Goal: Check status

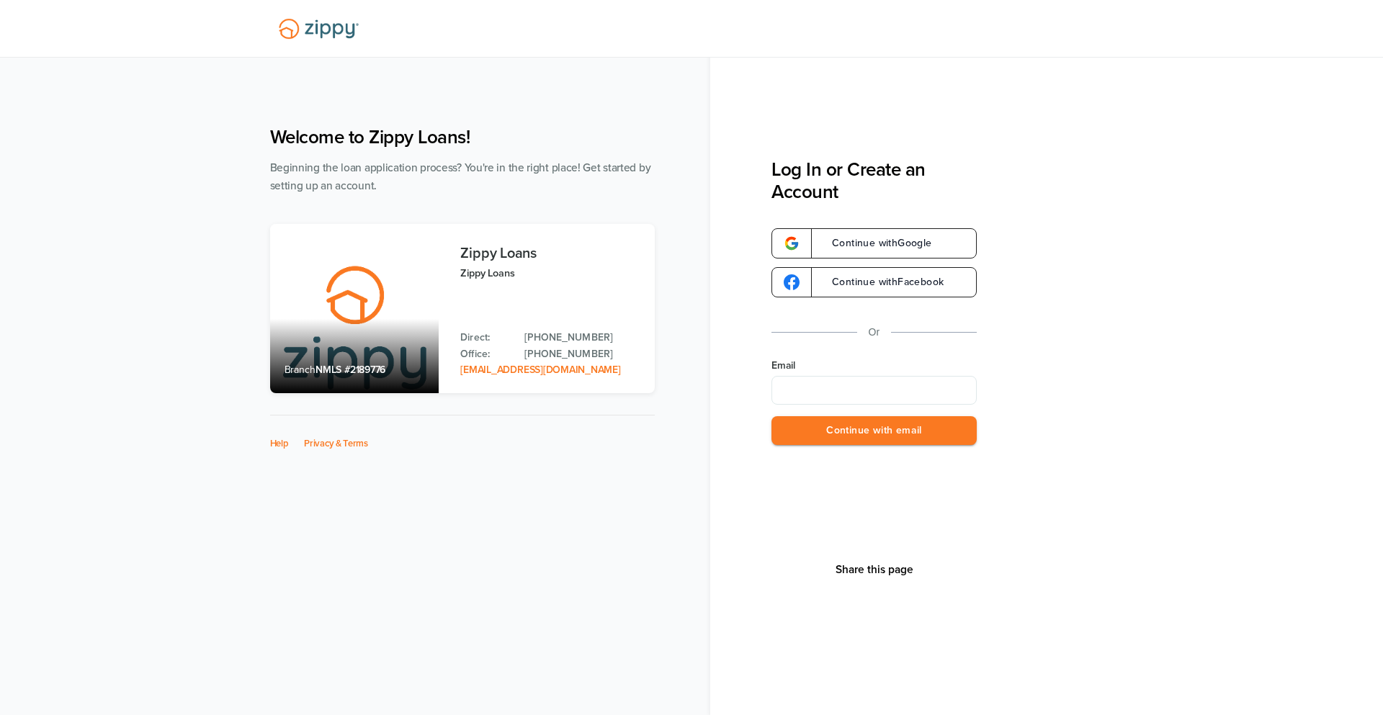
type input "**********"
click at [889, 430] on button "Continue with email" at bounding box center [873, 431] width 205 height 30
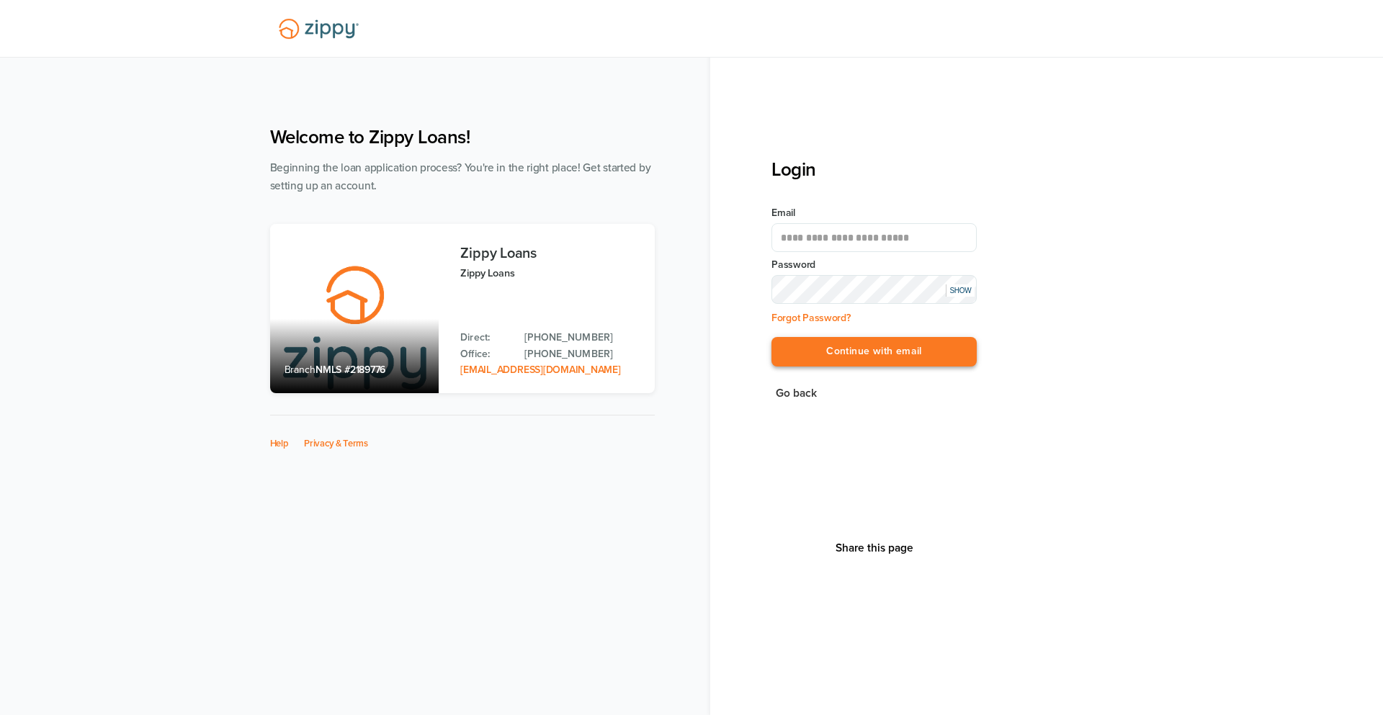
click at [935, 359] on button "Continue with email" at bounding box center [873, 352] width 205 height 30
click at [941, 341] on button "Continue with email" at bounding box center [873, 352] width 205 height 30
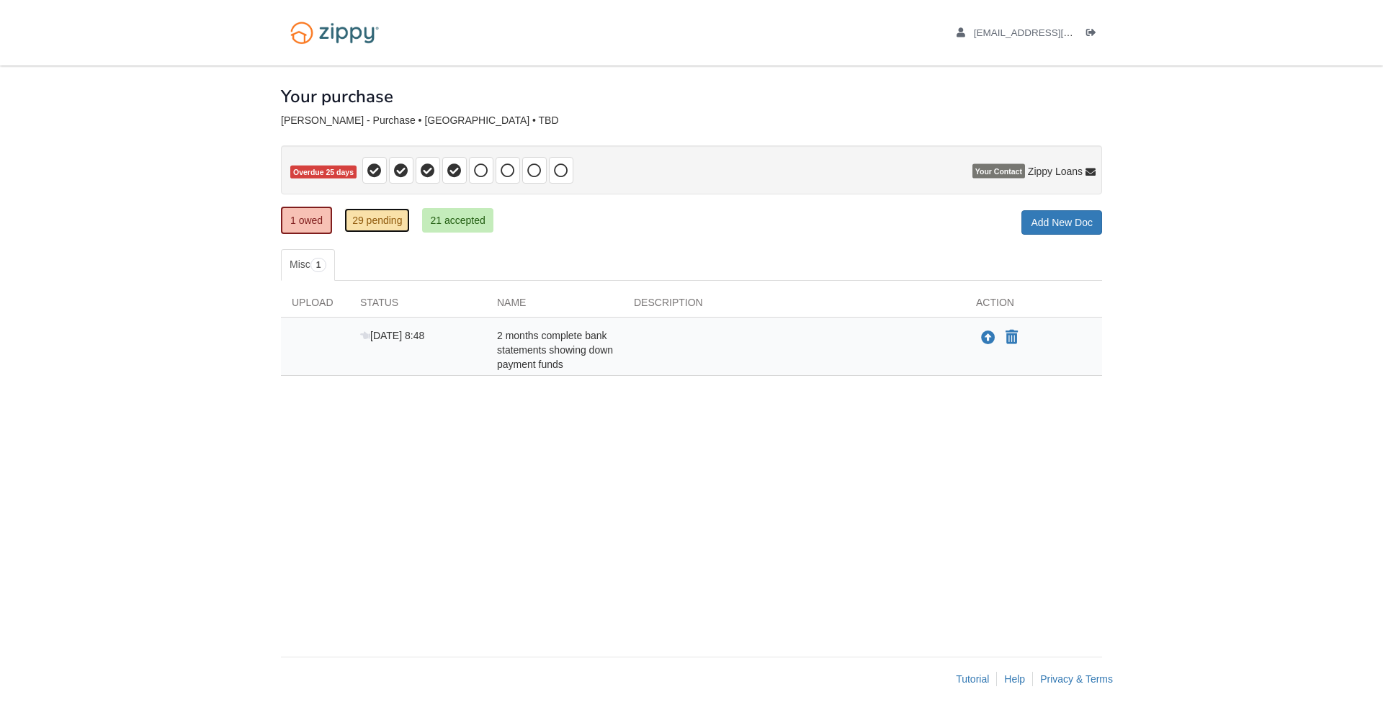
click at [381, 224] on link "29 pending" at bounding box center [377, 220] width 66 height 24
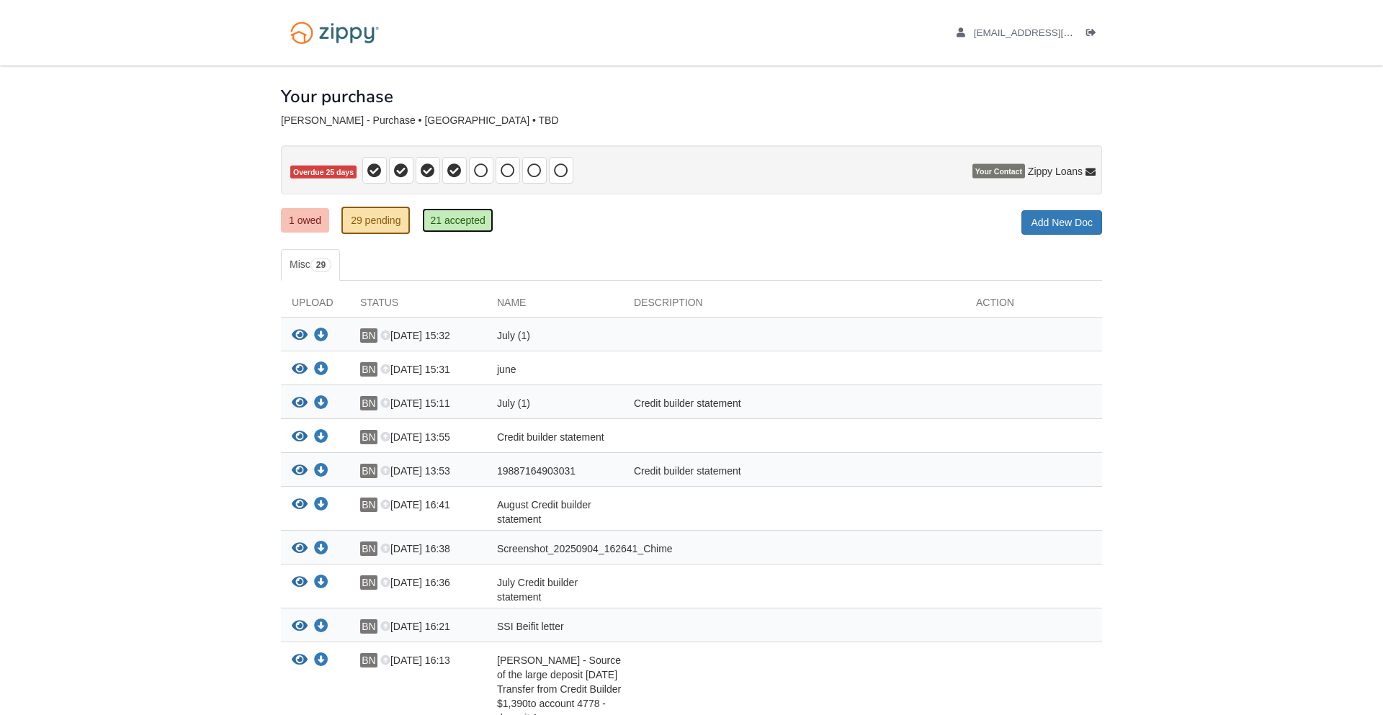
click at [466, 223] on link "21 accepted" at bounding box center [457, 220] width 71 height 24
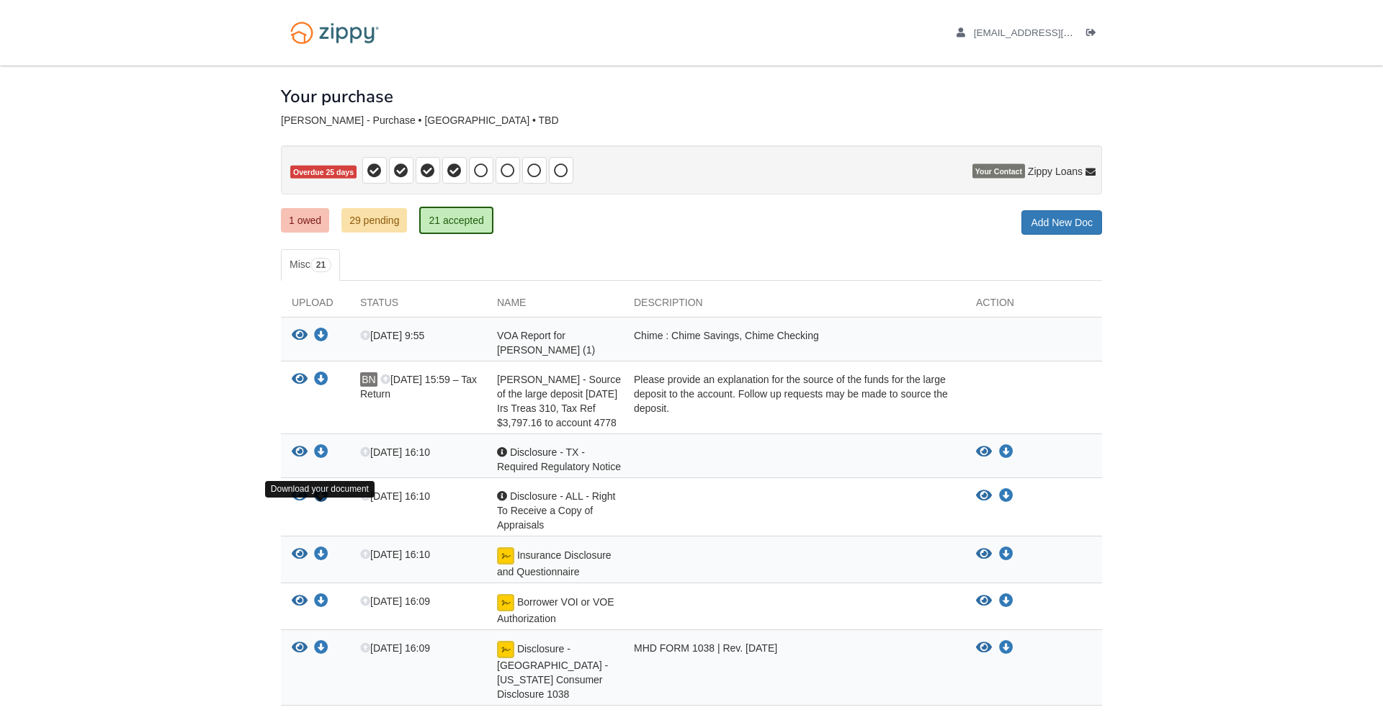
click at [325, 506] on div "View your document Download your document" at bounding box center [315, 510] width 68 height 43
click at [324, 504] on icon "Download Disclosure - ALL - Right To Receive a Copy of Appraisals" at bounding box center [321, 496] width 14 height 14
click at [305, 504] on icon "View Disclosure - ALL - Right To Receive a Copy of Appraisals" at bounding box center [300, 496] width 16 height 14
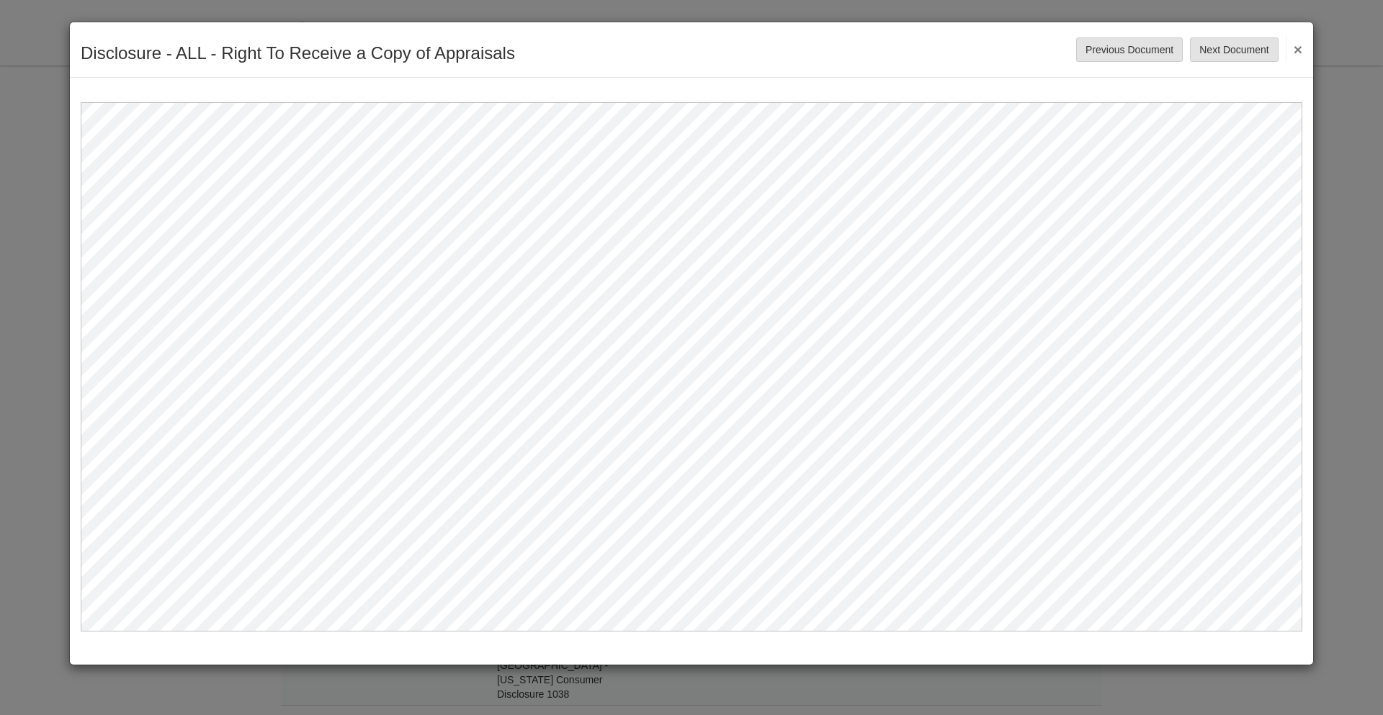
click at [1296, 48] on button "×" at bounding box center [1294, 49] width 17 height 26
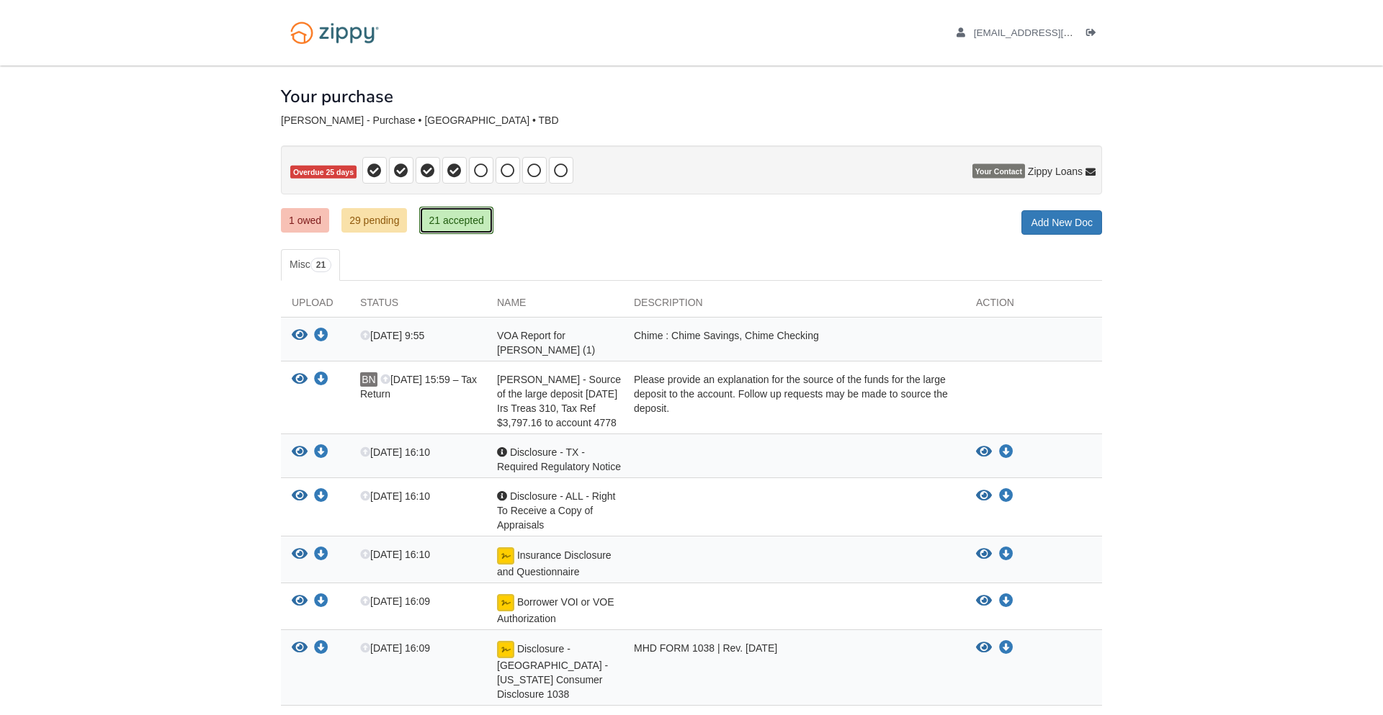
click at [469, 218] on link "21 accepted" at bounding box center [455, 220] width 73 height 27
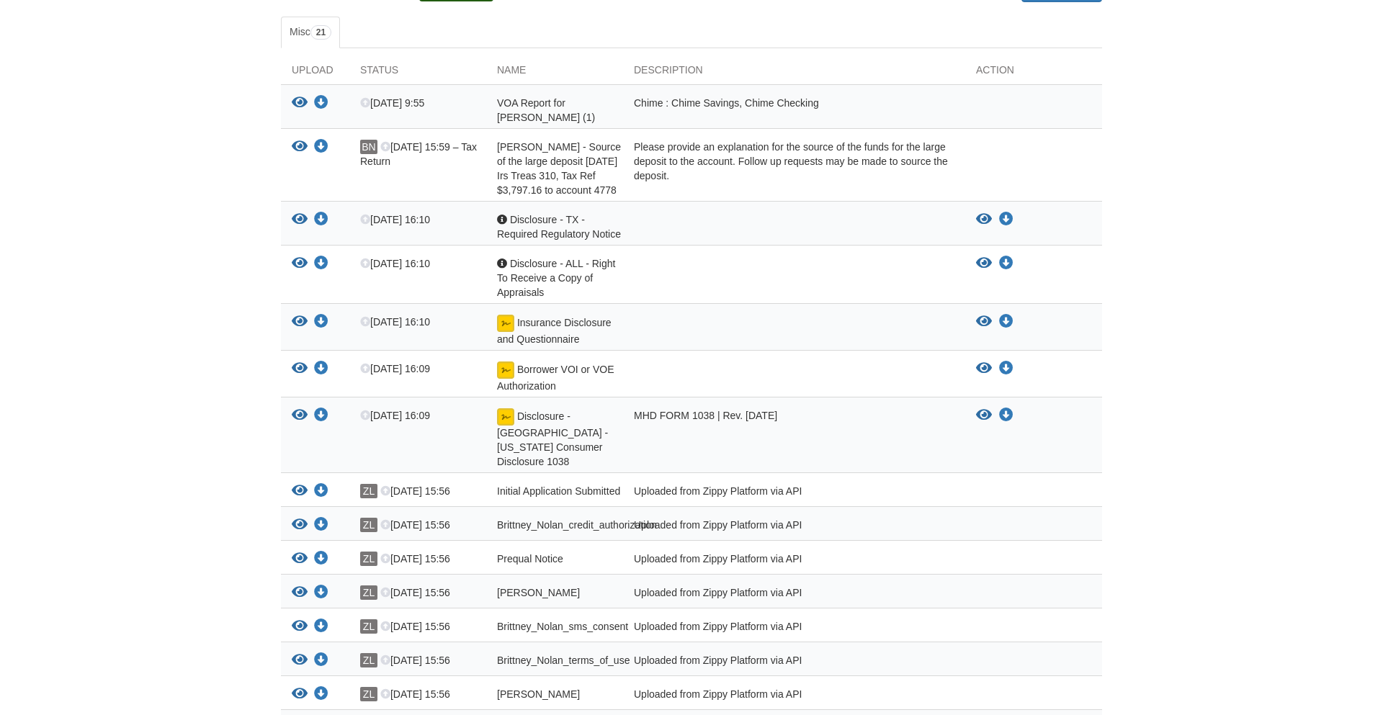
scroll to position [218, 0]
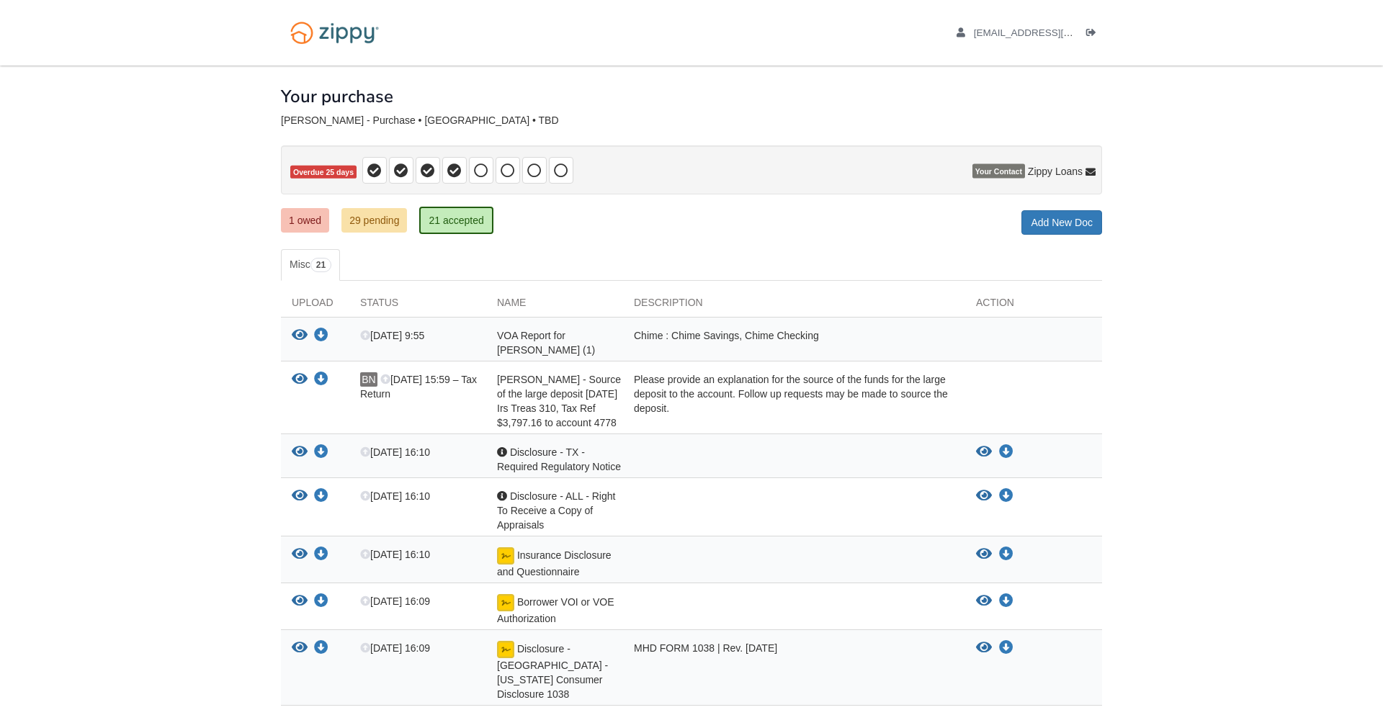
drag, startPoint x: 358, startPoint y: 205, endPoint x: 368, endPoint y: 228, distance: 25.2
click at [361, 214] on div "× × × Pending Add Document Notice document will be included in the email sent t…" at bounding box center [691, 663] width 821 height 1194
click at [368, 228] on link "29 pending" at bounding box center [374, 220] width 66 height 24
click at [367, 220] on link "29 pending" at bounding box center [374, 220] width 66 height 24
click at [394, 300] on div "Status" at bounding box center [417, 306] width 137 height 22
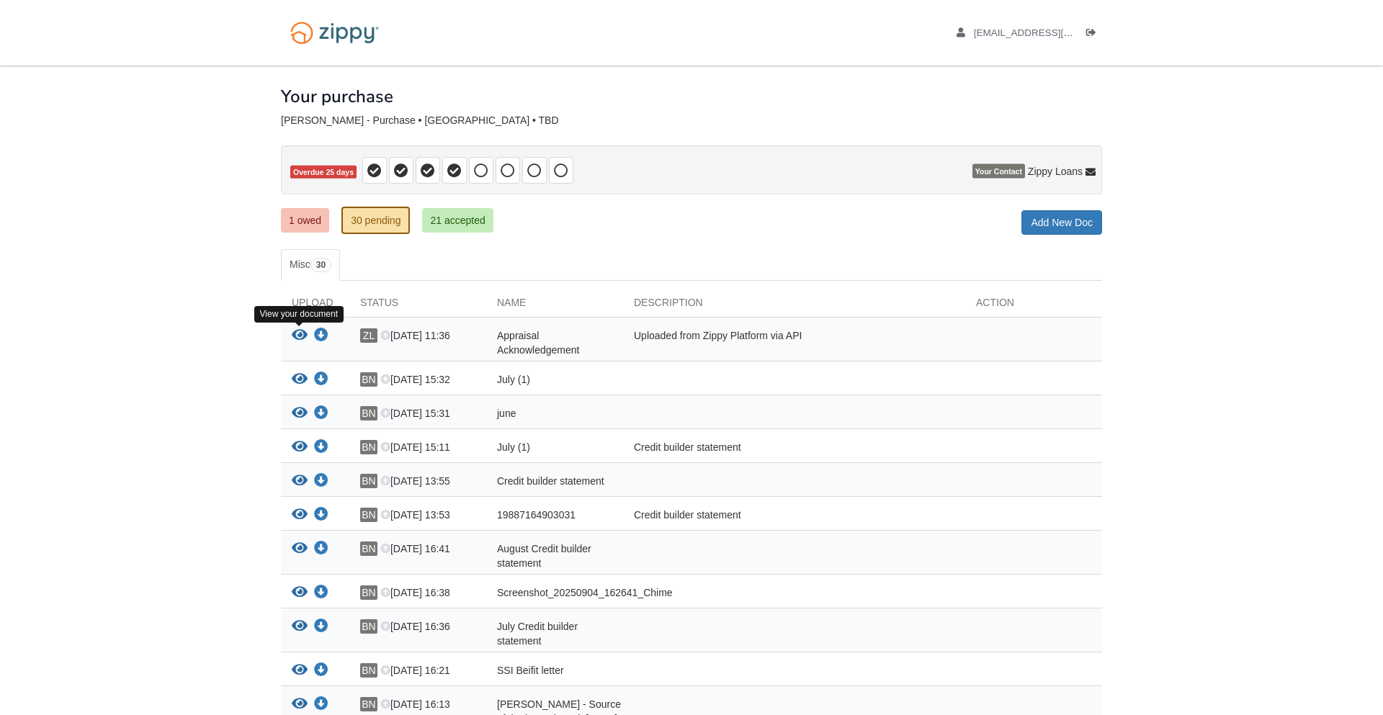
click at [303, 339] on icon "View Appraisal Acknowledgement" at bounding box center [300, 335] width 16 height 14
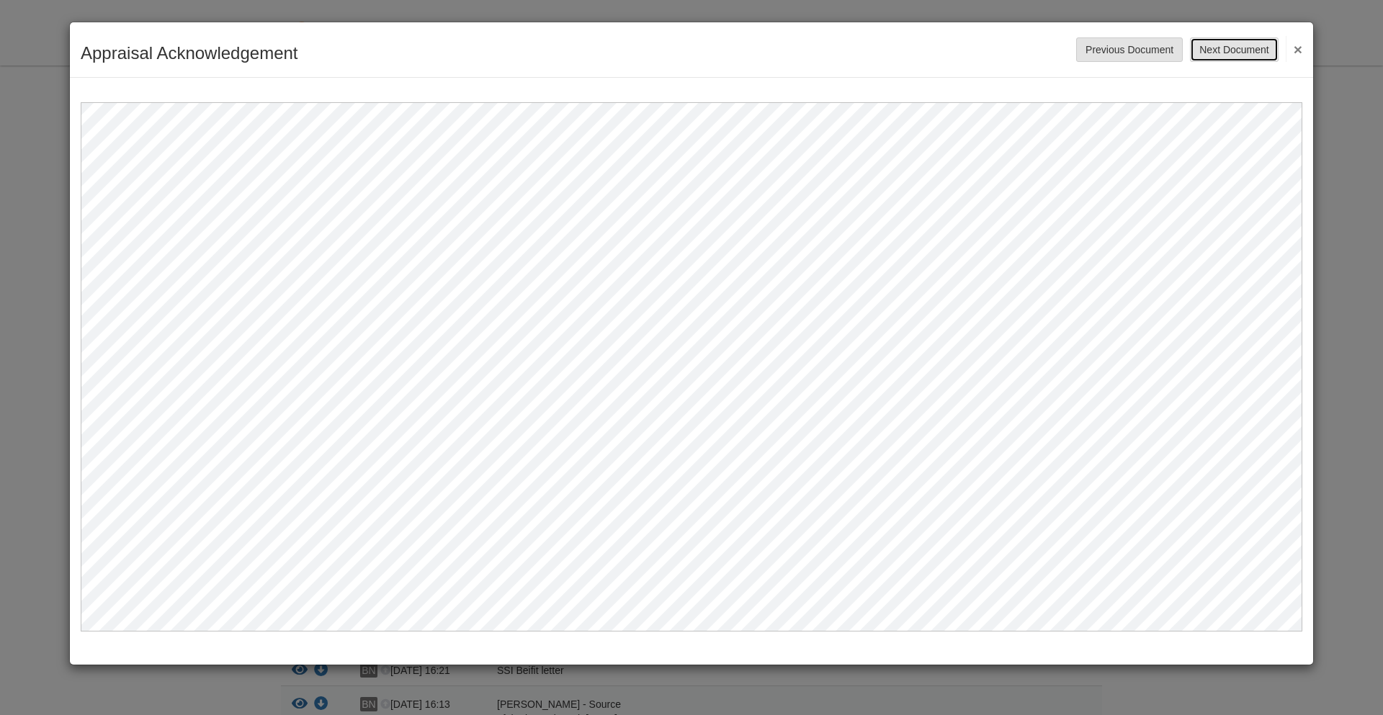
click at [1218, 50] on button "Next Document" at bounding box center [1234, 49] width 88 height 24
click at [1291, 48] on button "×" at bounding box center [1294, 49] width 17 height 26
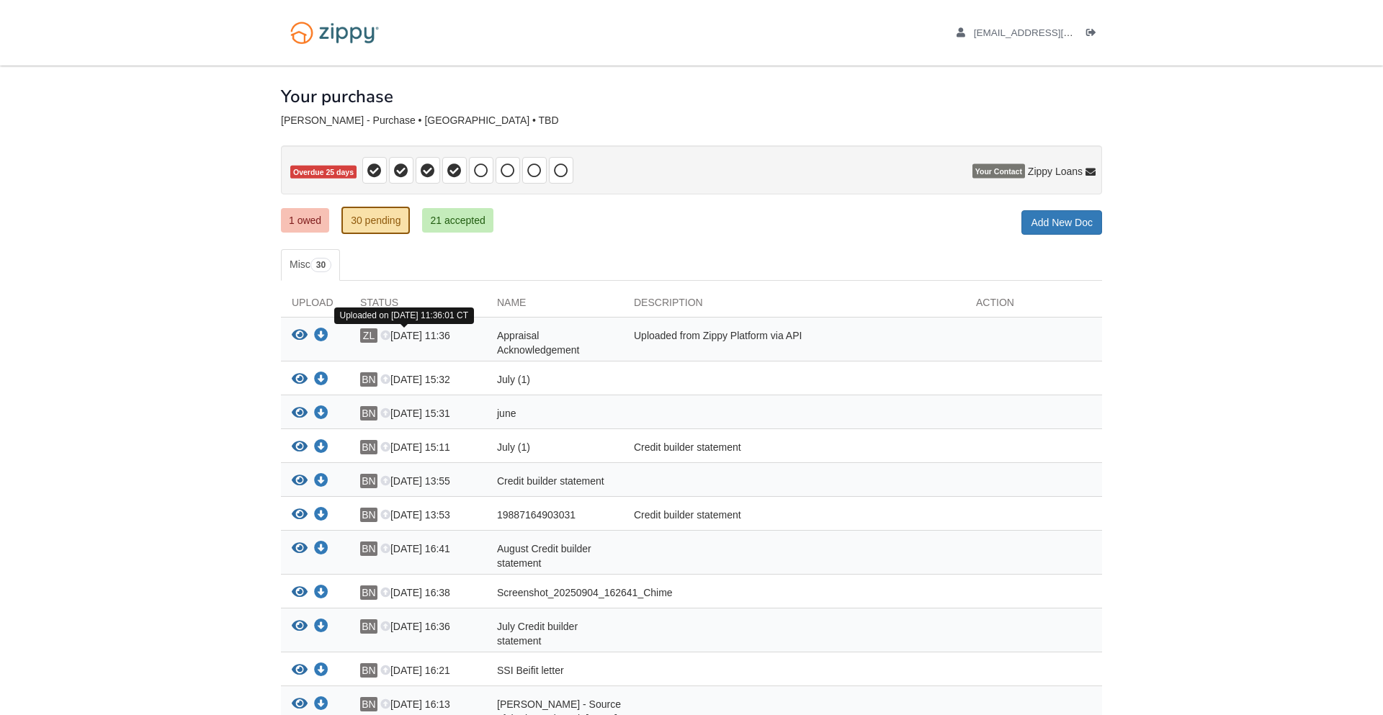
click at [387, 334] on icon at bounding box center [385, 336] width 10 height 10
click at [1096, 30] on icon "Log out" at bounding box center [1091, 33] width 10 height 10
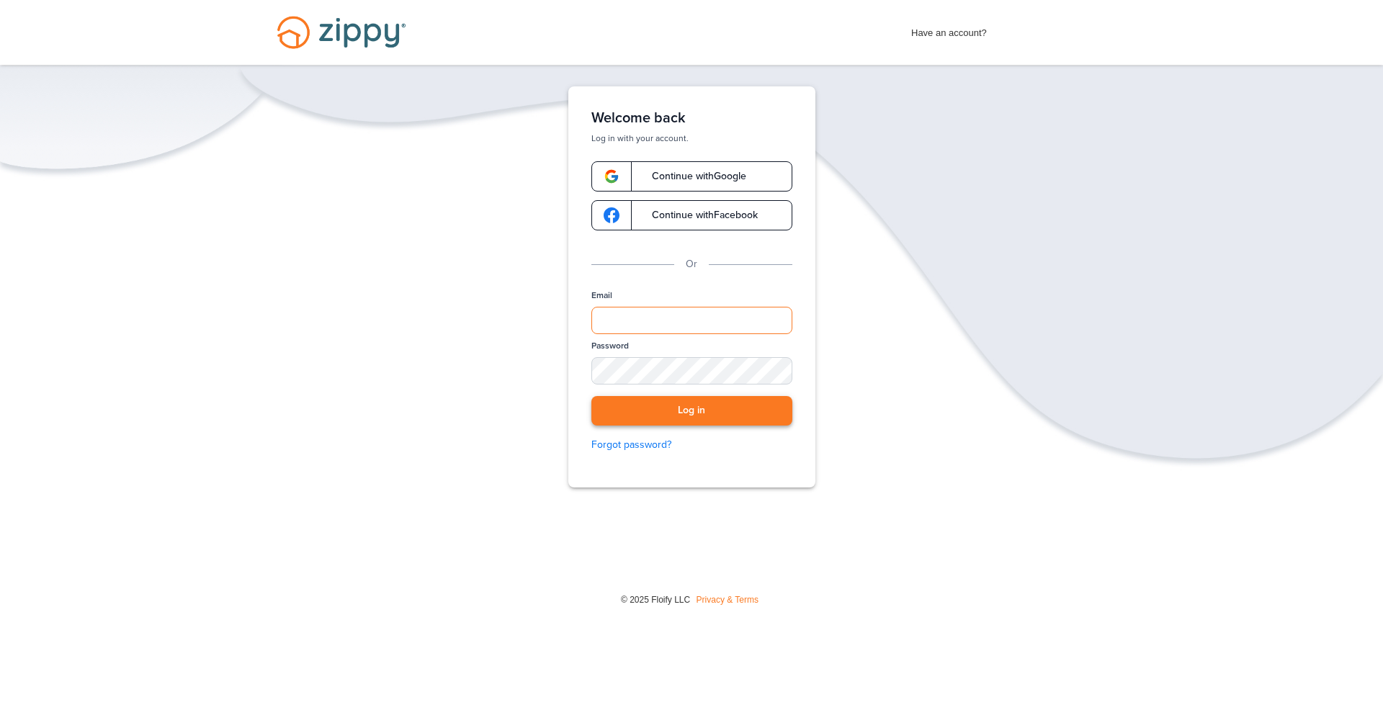
type input "**********"
click at [622, 409] on button "Log in" at bounding box center [691, 411] width 201 height 30
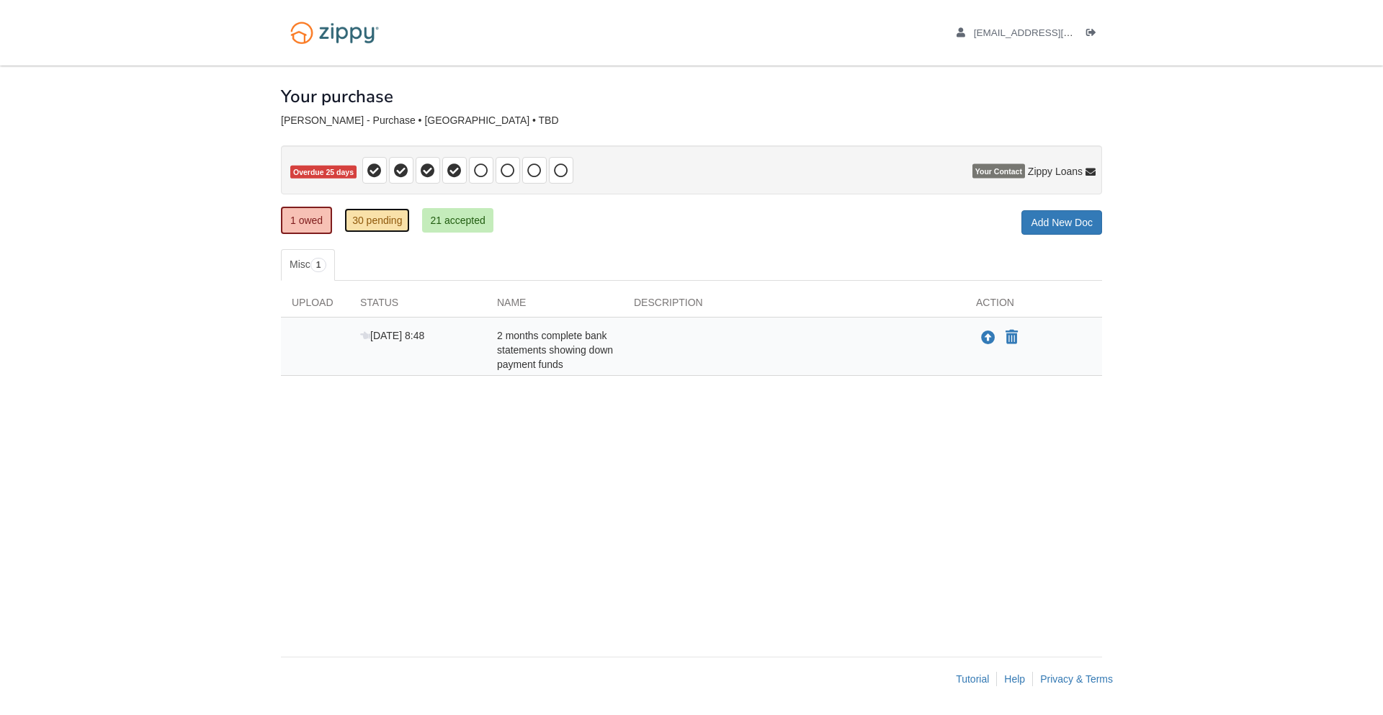
click at [403, 215] on link "30 pending" at bounding box center [377, 220] width 66 height 24
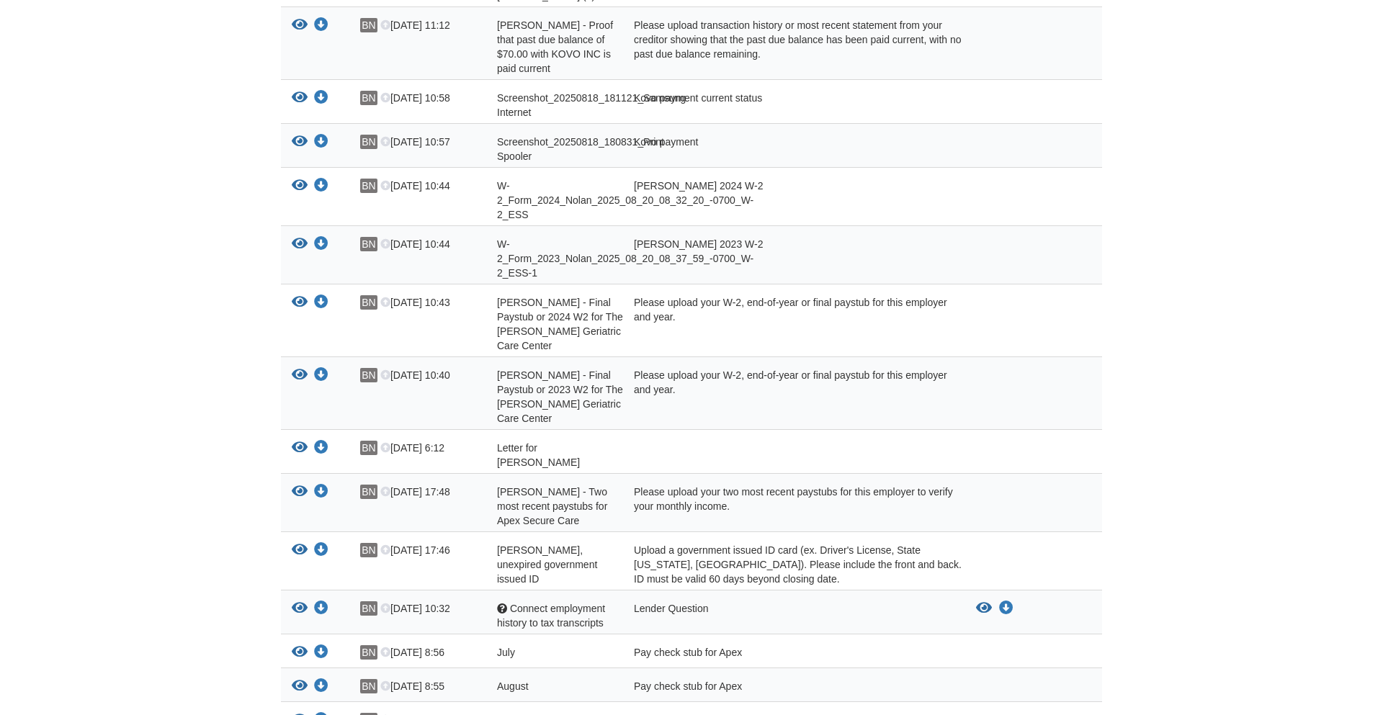
scroll to position [1148, 0]
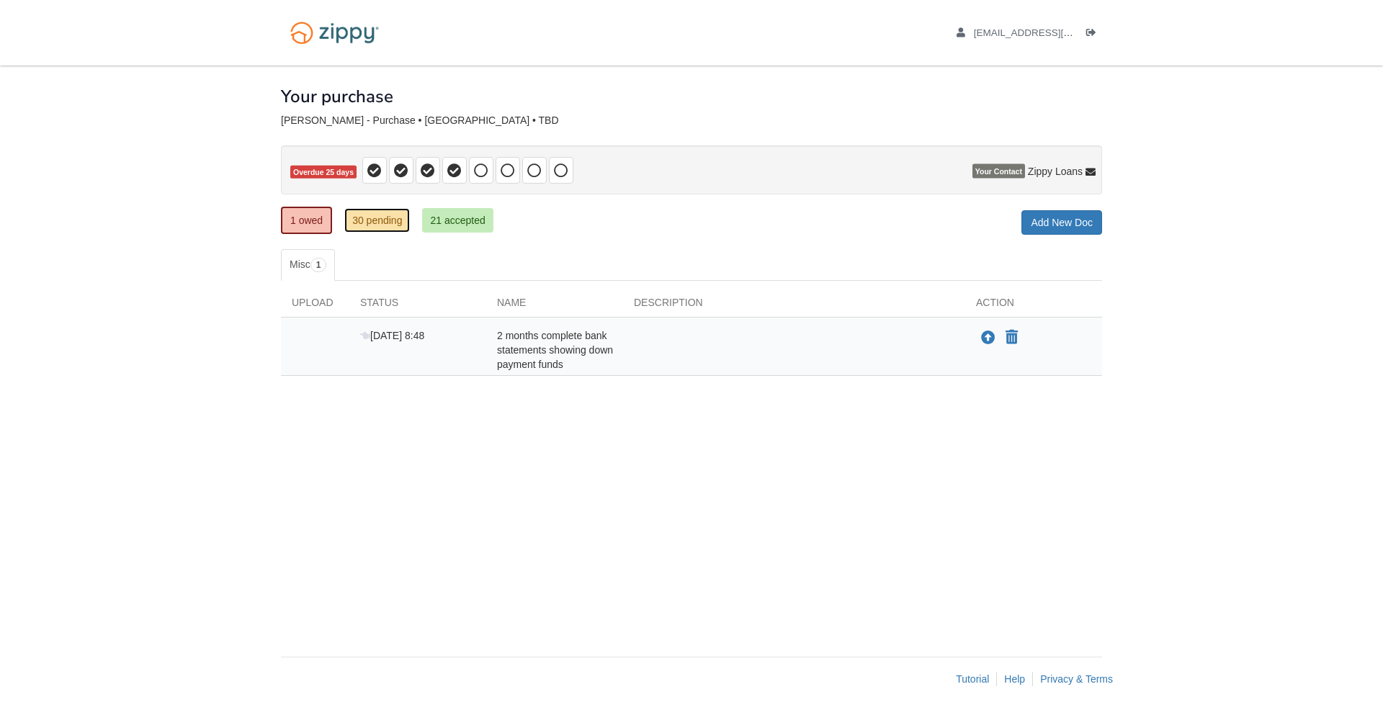
click at [358, 229] on link "30 pending" at bounding box center [377, 220] width 66 height 24
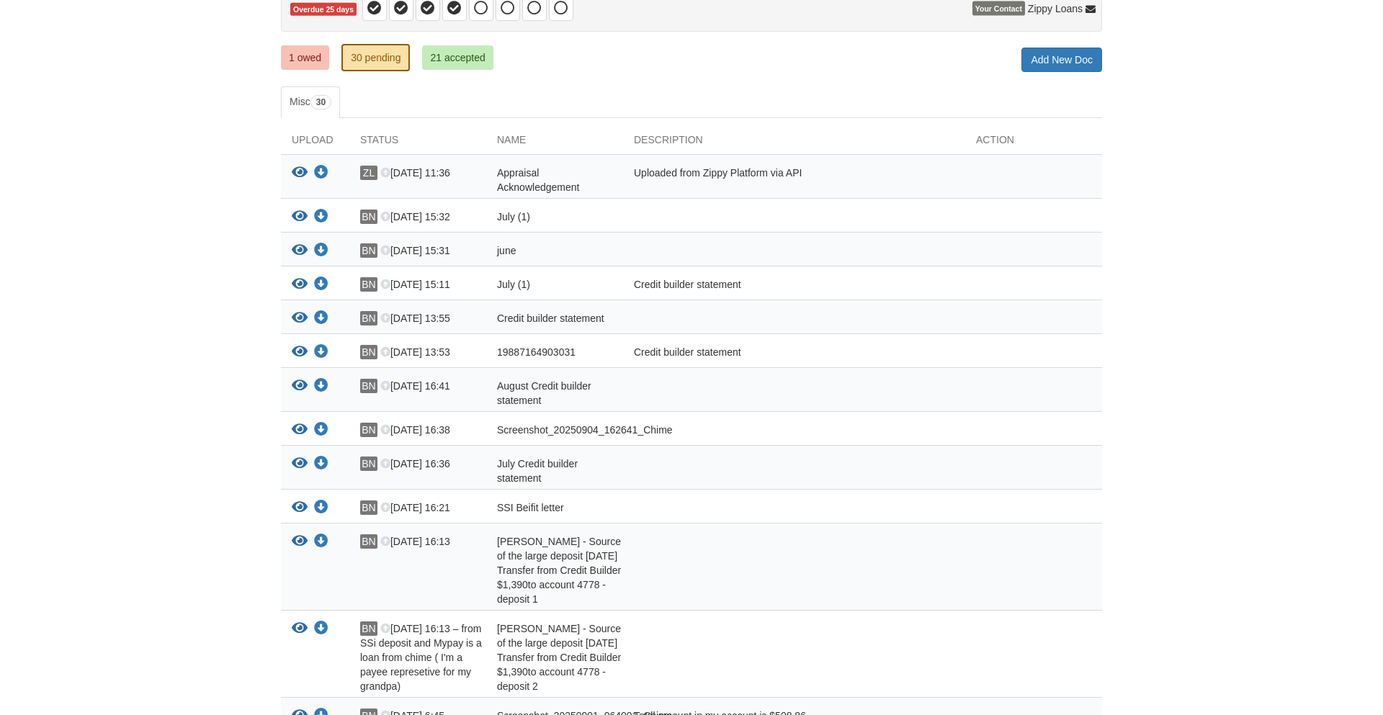
scroll to position [121, 0]
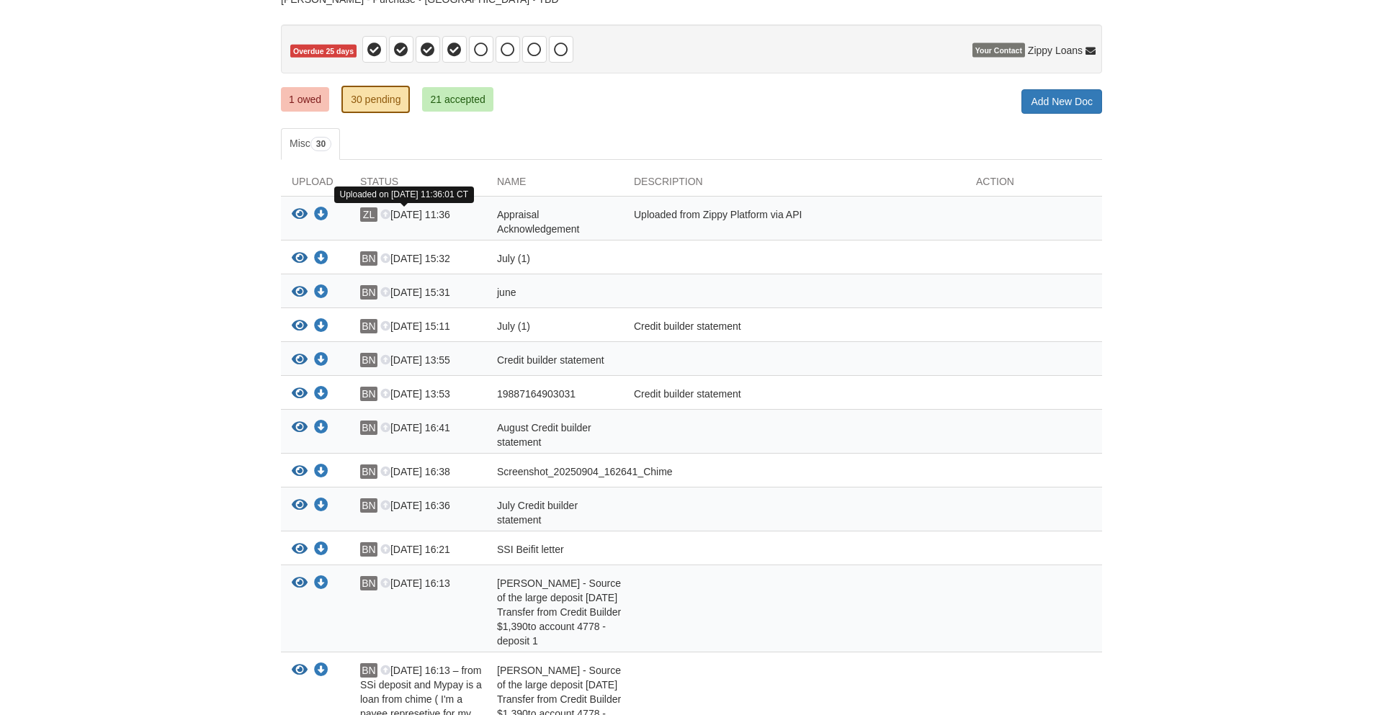
click at [388, 218] on icon at bounding box center [385, 215] width 10 height 10
click at [381, 214] on icon at bounding box center [385, 215] width 10 height 10
click at [367, 215] on span "ZL" at bounding box center [368, 214] width 17 height 14
click at [303, 215] on icon "View Appraisal Acknowledgement" at bounding box center [300, 214] width 16 height 14
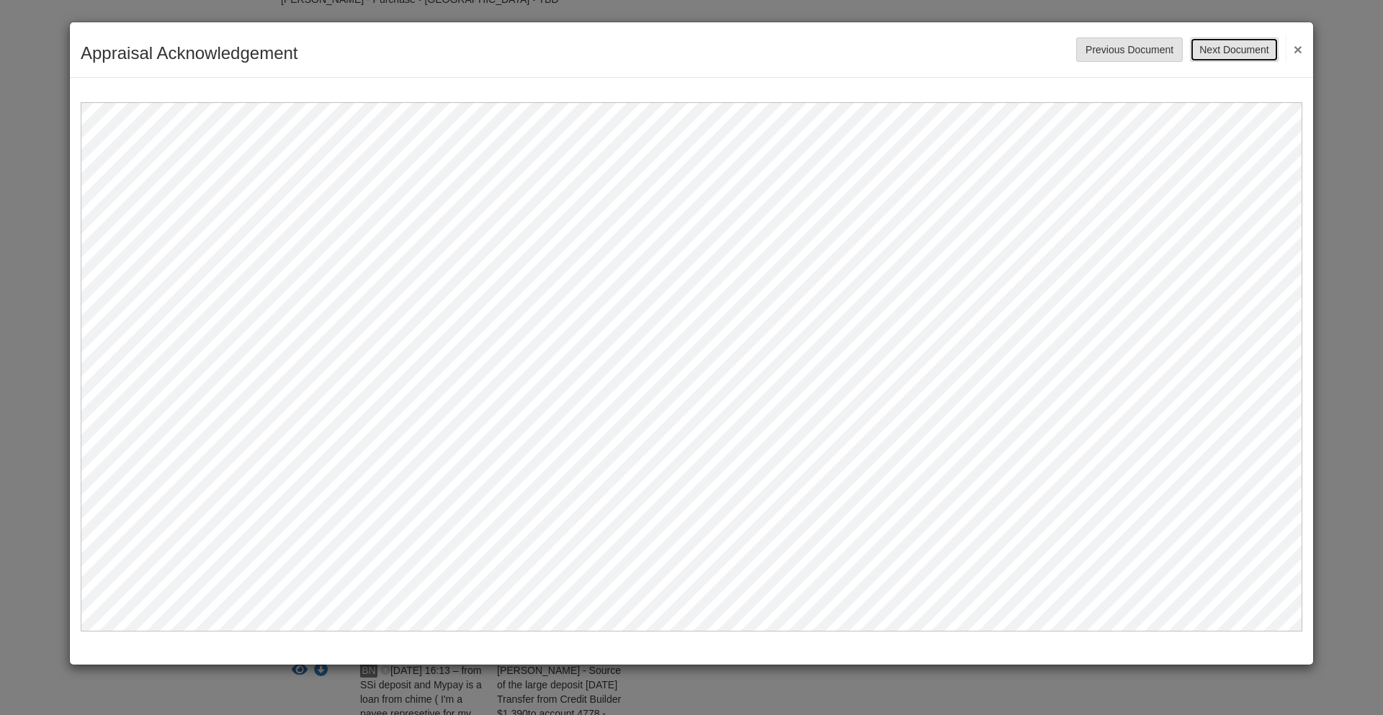
click at [1244, 60] on button "Next Document" at bounding box center [1234, 49] width 88 height 24
click at [1286, 48] on button "×" at bounding box center [1294, 49] width 17 height 26
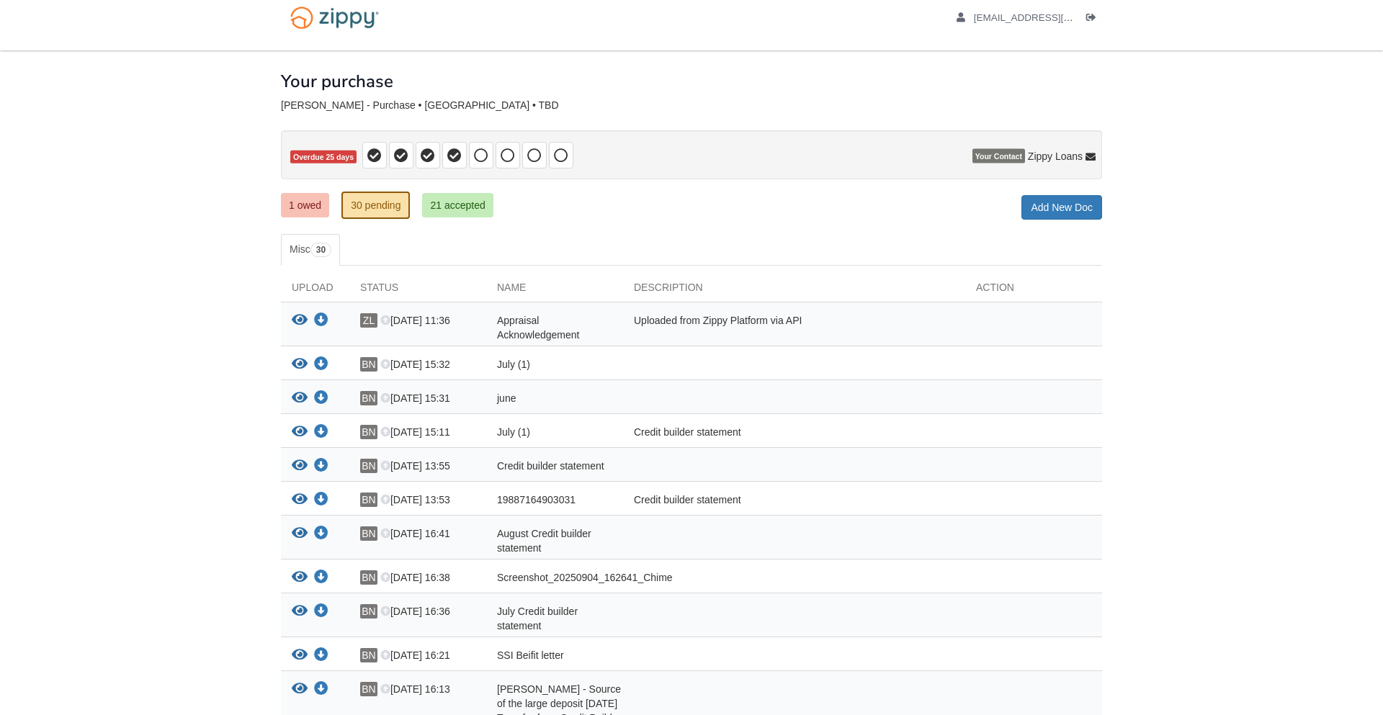
scroll to position [0, 0]
